Goal: Book appointment/travel/reservation

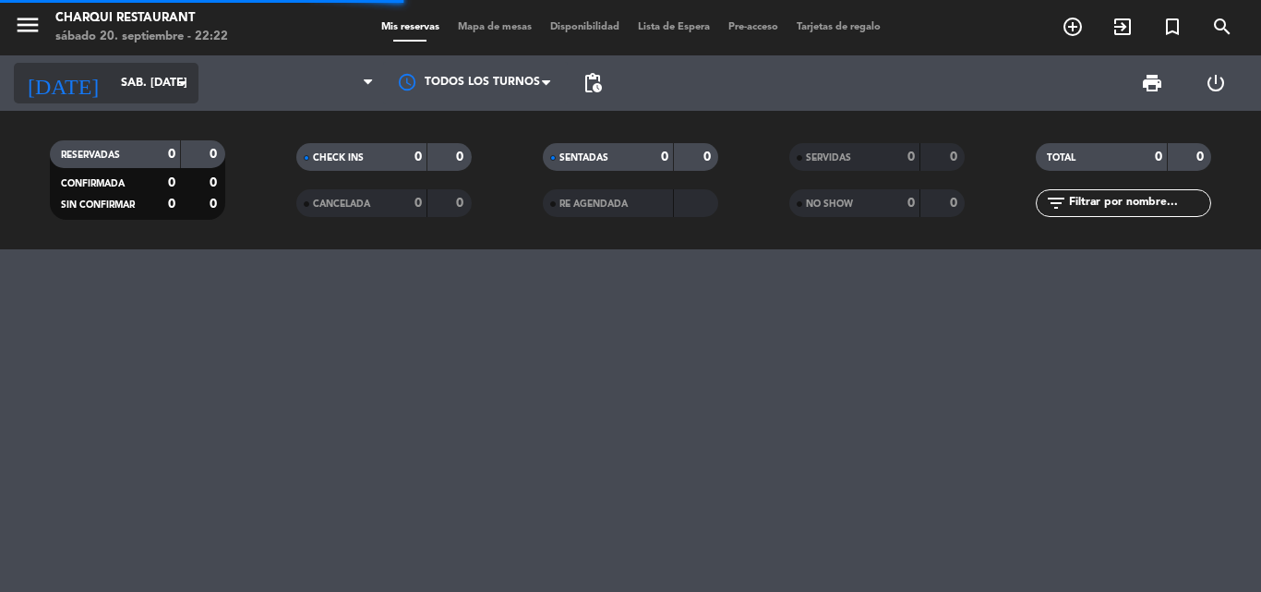
click at [113, 95] on input "sáb. [DATE]" at bounding box center [190, 82] width 156 height 31
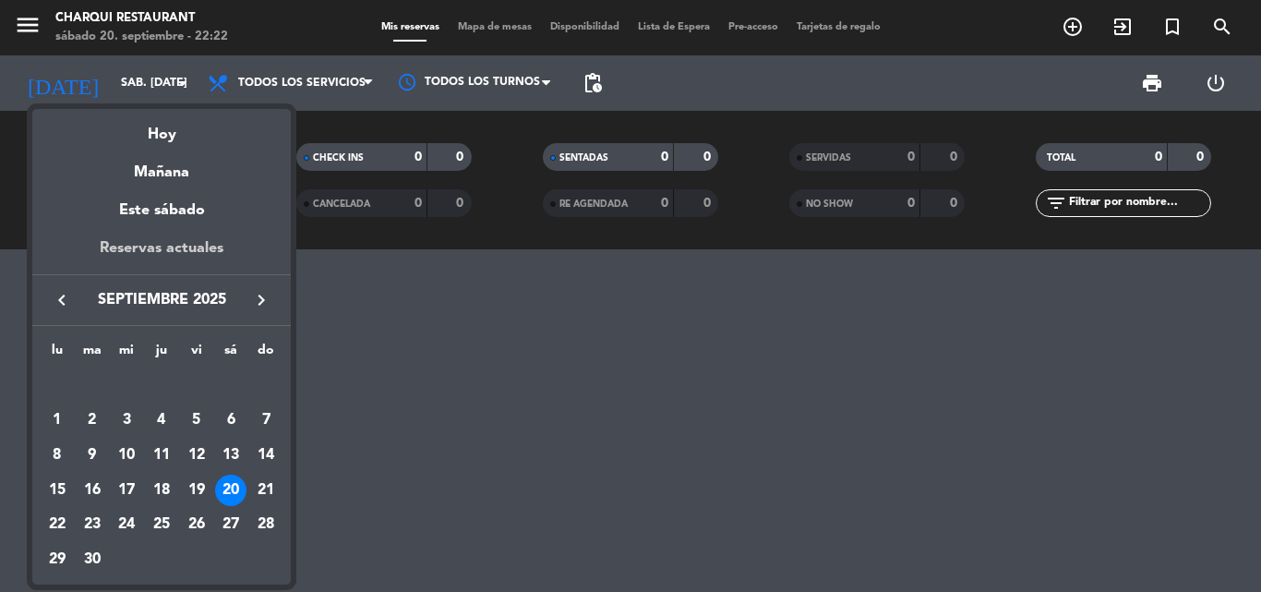
click at [146, 253] on div "Reservas actuales" at bounding box center [161, 255] width 259 height 38
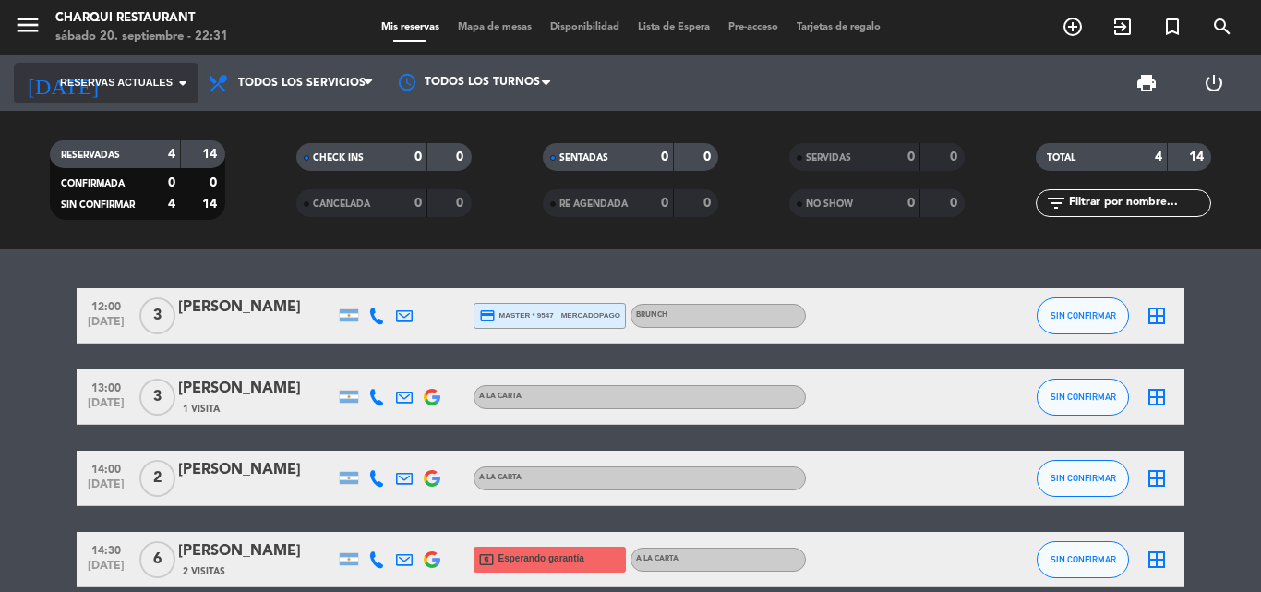
click at [99, 82] on span "Reservas actuales" at bounding box center [116, 83] width 113 height 17
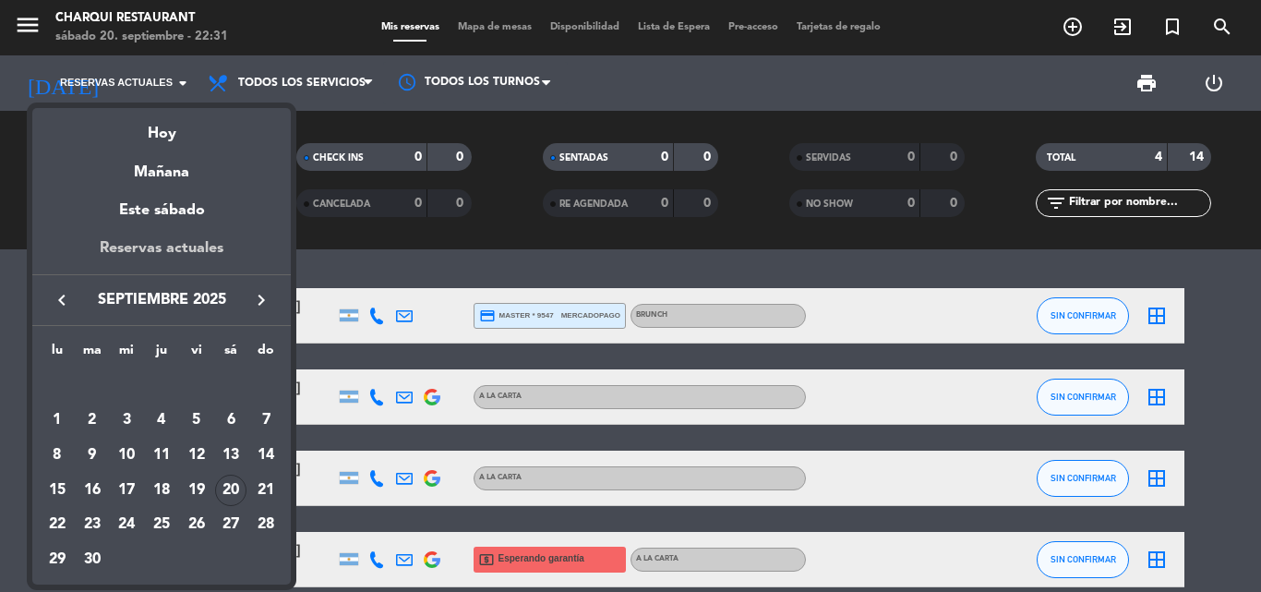
click at [159, 243] on div "Reservas actuales" at bounding box center [161, 255] width 259 height 38
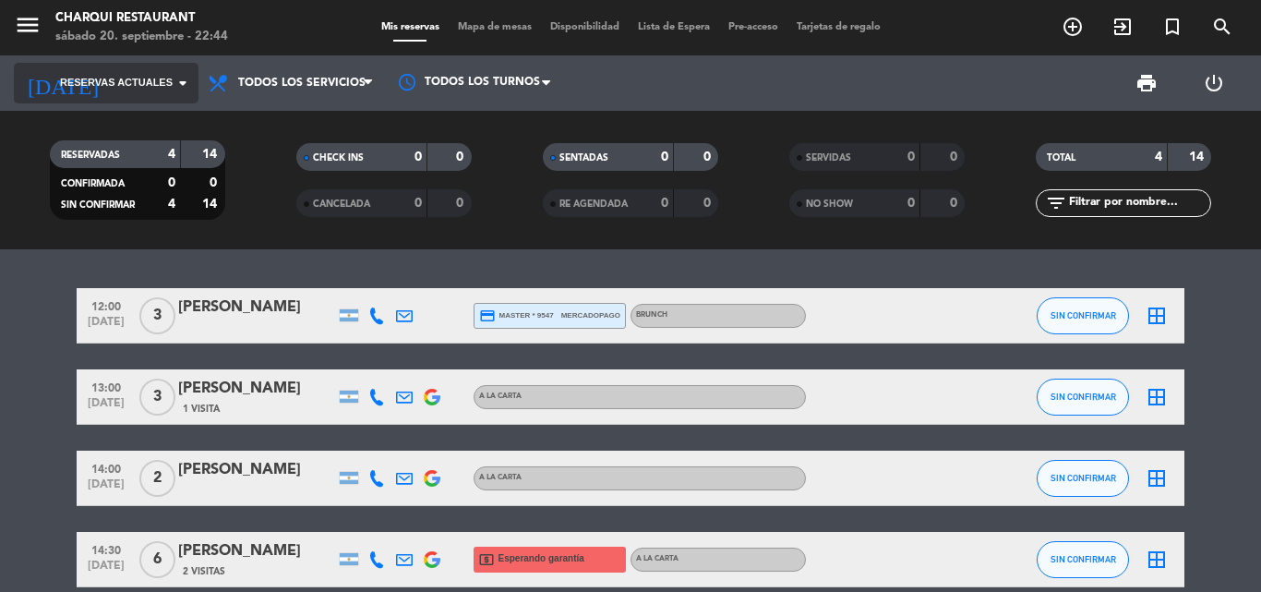
click at [173, 90] on icon "arrow_drop_down" at bounding box center [183, 83] width 22 height 22
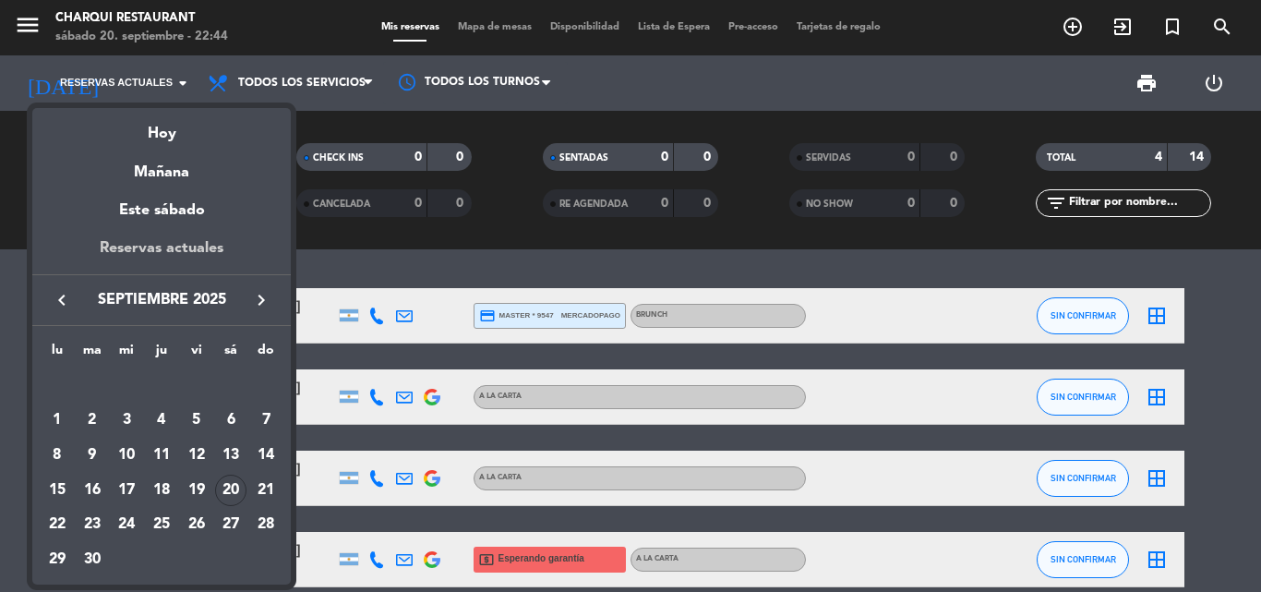
click at [175, 241] on div "Reservas actuales" at bounding box center [161, 255] width 259 height 38
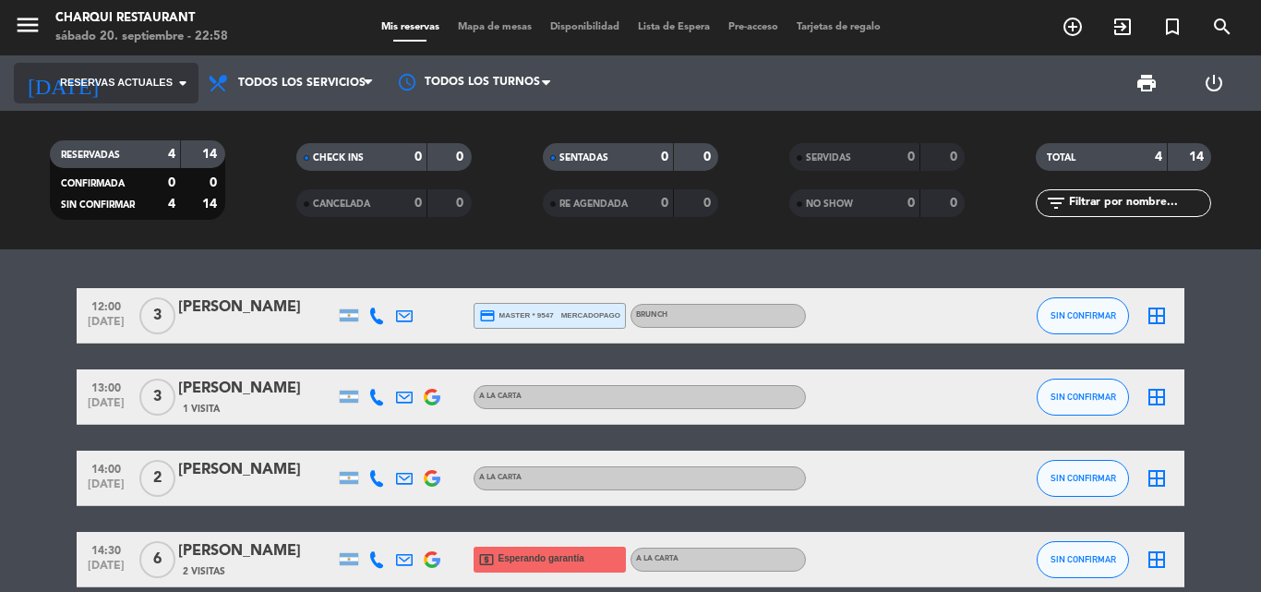
click at [115, 86] on span "Reservas actuales" at bounding box center [116, 83] width 113 height 17
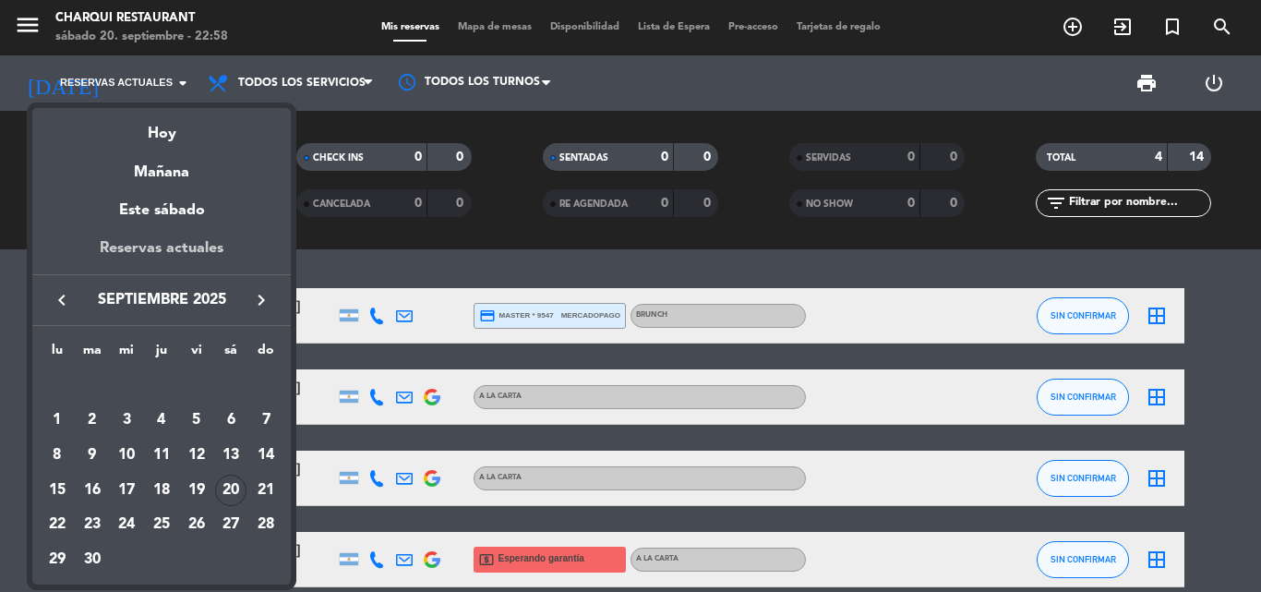
click at [137, 251] on div "Reservas actuales" at bounding box center [161, 255] width 259 height 38
